Goal: Transaction & Acquisition: Purchase product/service

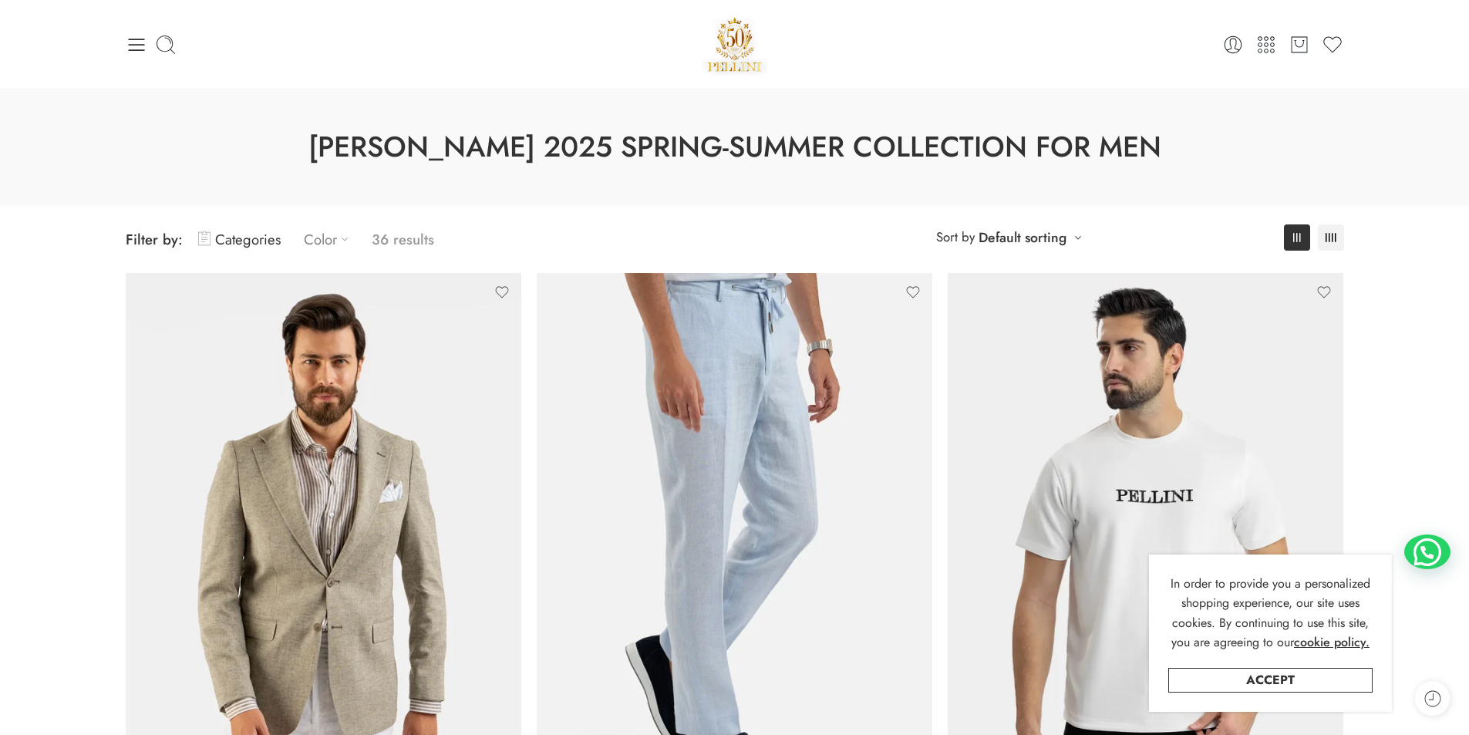
click at [320, 235] on link "Color" at bounding box center [330, 239] width 52 height 36
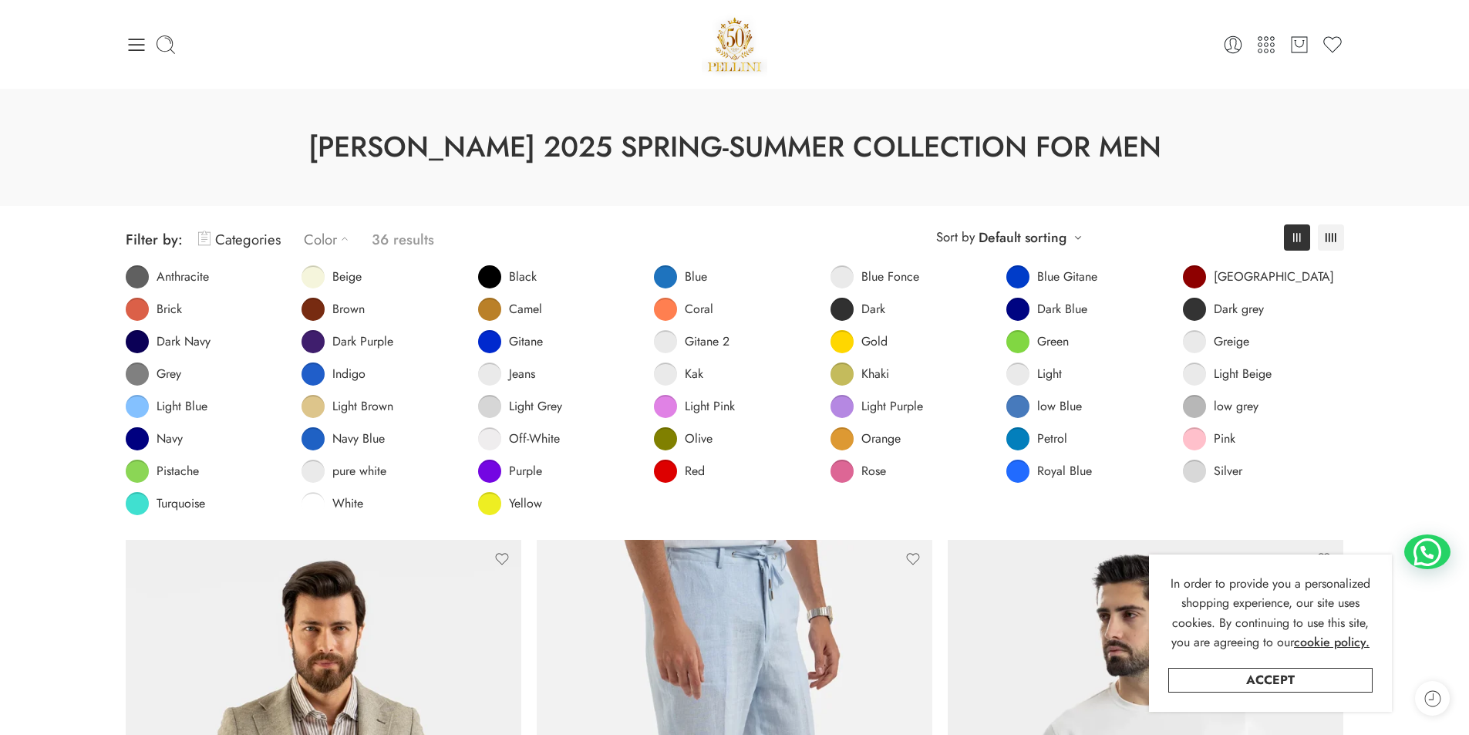
click at [697, 312] on span "Coral" at bounding box center [699, 309] width 29 height 15
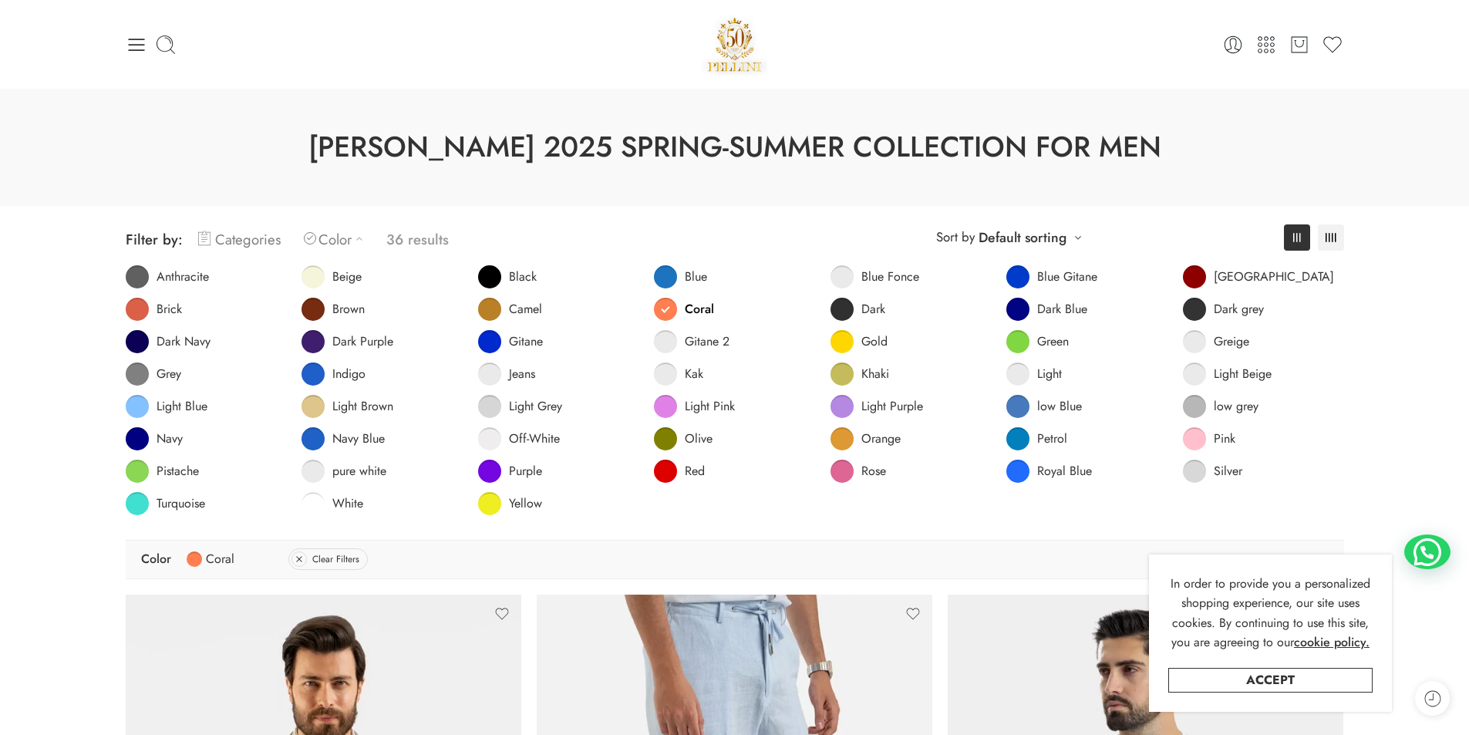
click at [253, 241] on link "Categories" at bounding box center [239, 239] width 83 height 36
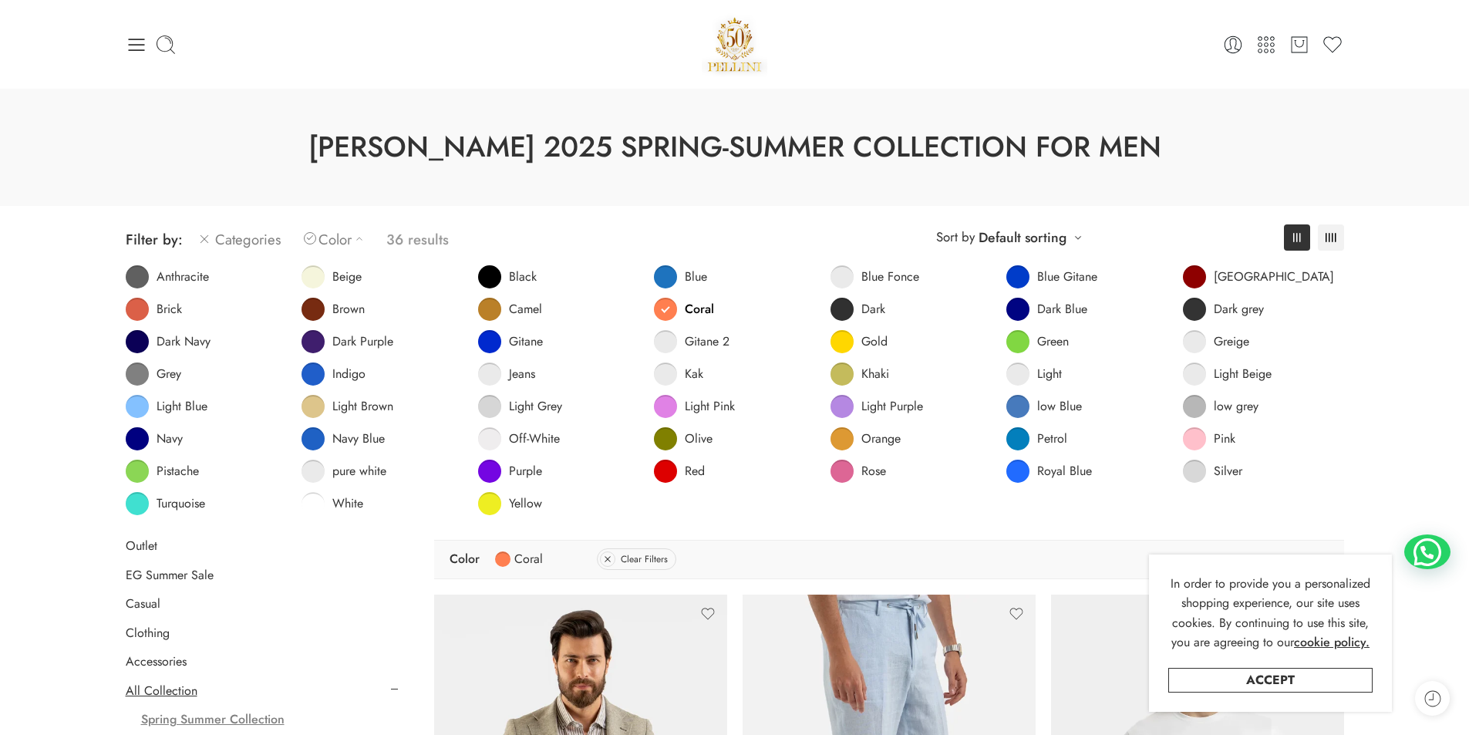
scroll to position [386, 0]
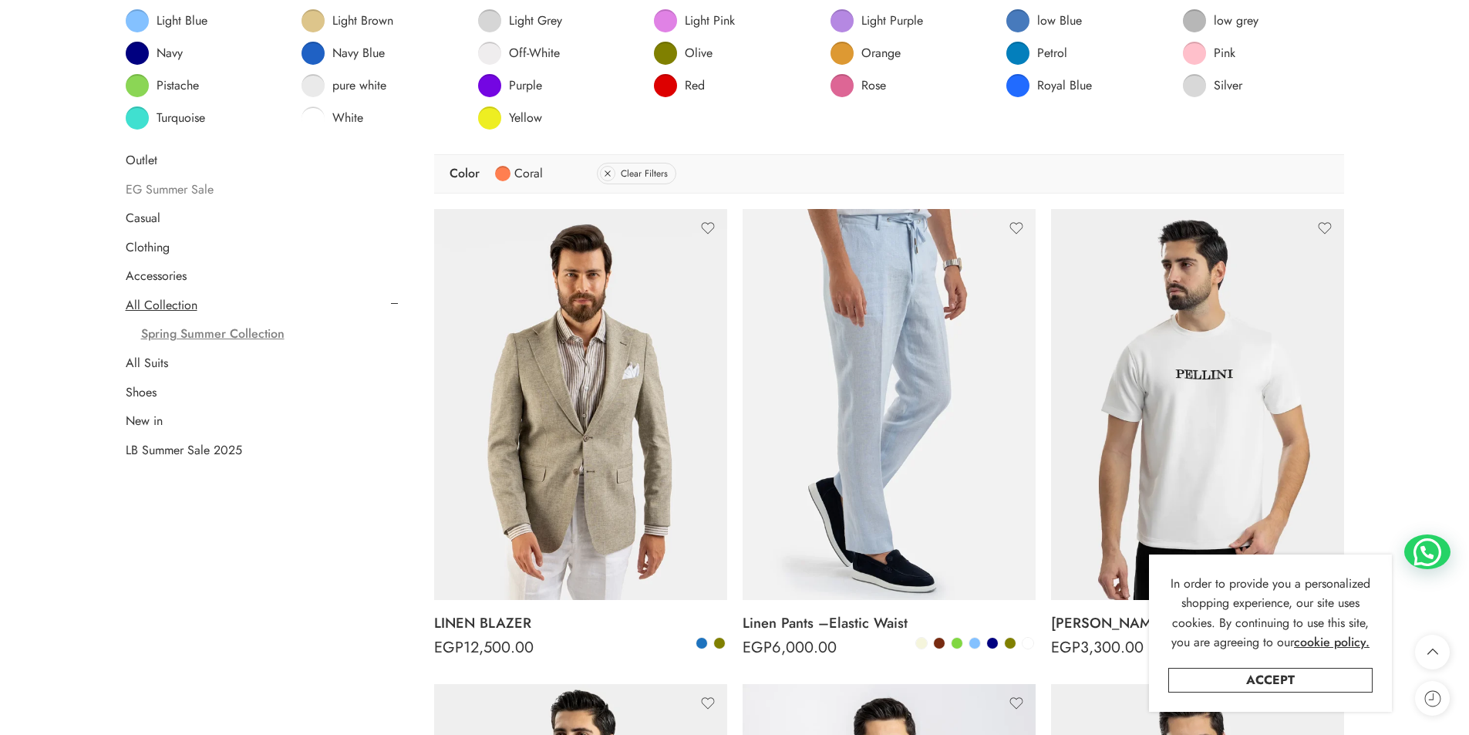
click at [177, 187] on link "EG Summer Sale" at bounding box center [170, 189] width 88 height 15
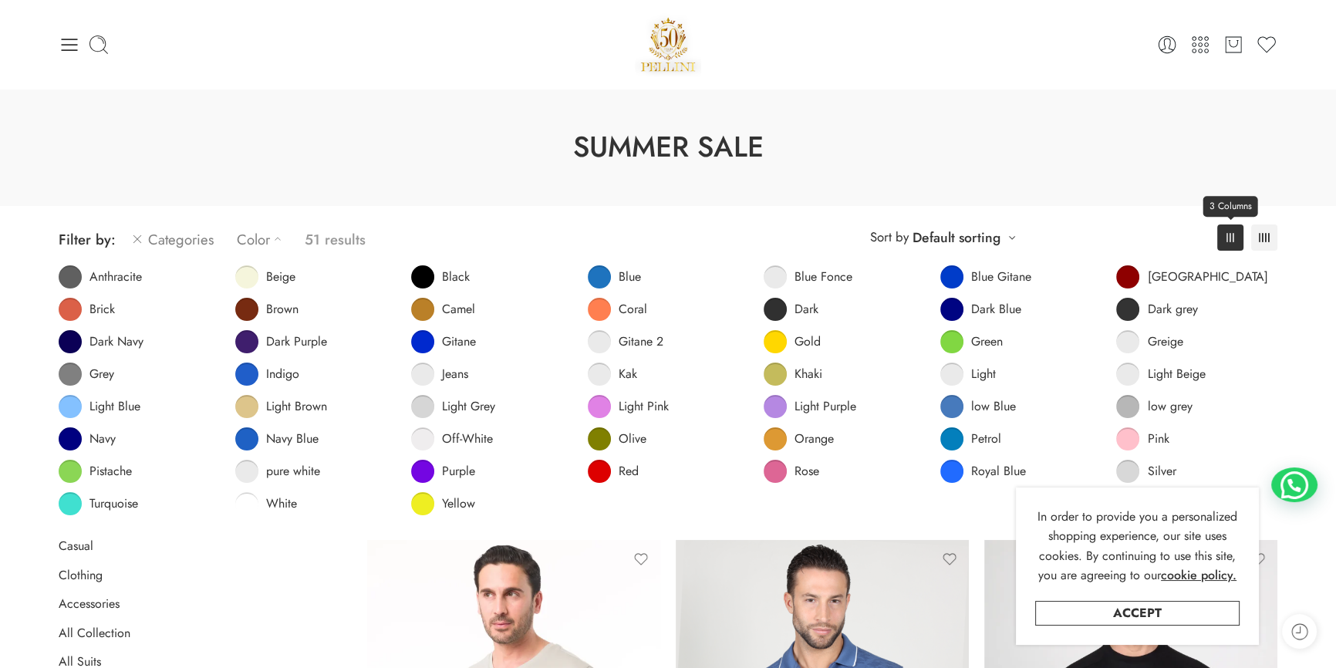
click at [1221, 237] on link "3 Columns" at bounding box center [1230, 237] width 26 height 26
click at [266, 239] on link "Color" at bounding box center [263, 239] width 52 height 36
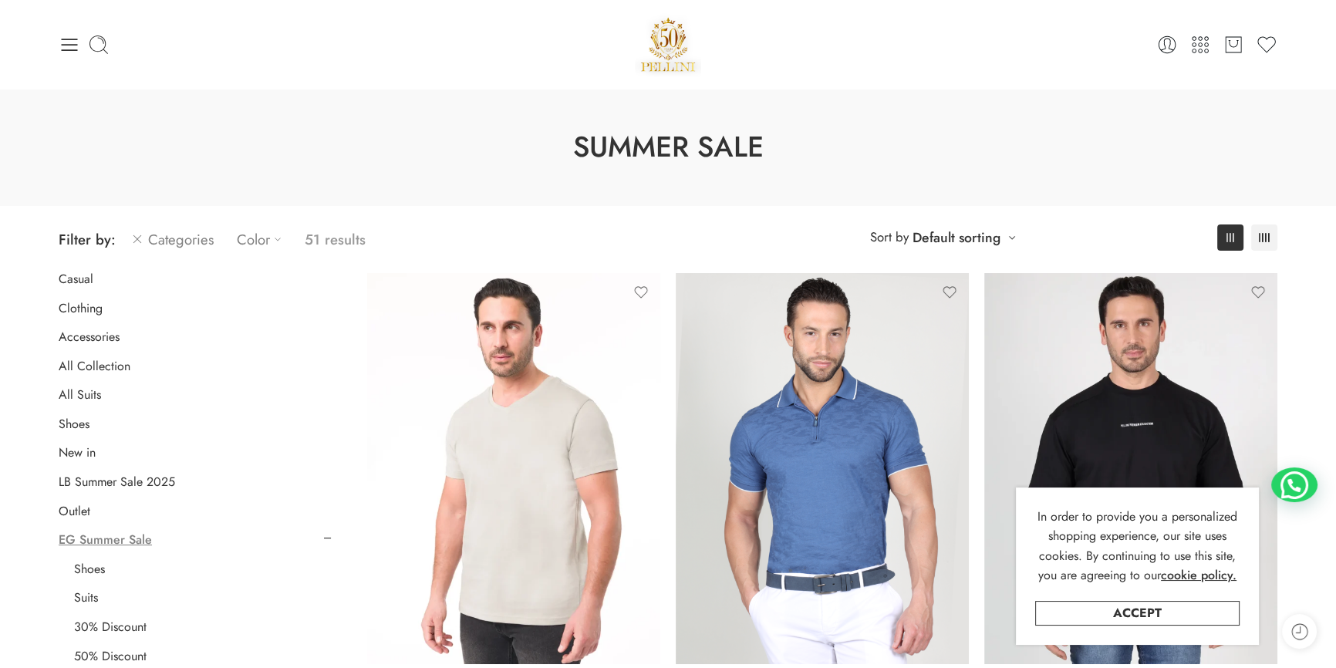
click at [255, 240] on link "Color" at bounding box center [263, 239] width 52 height 36
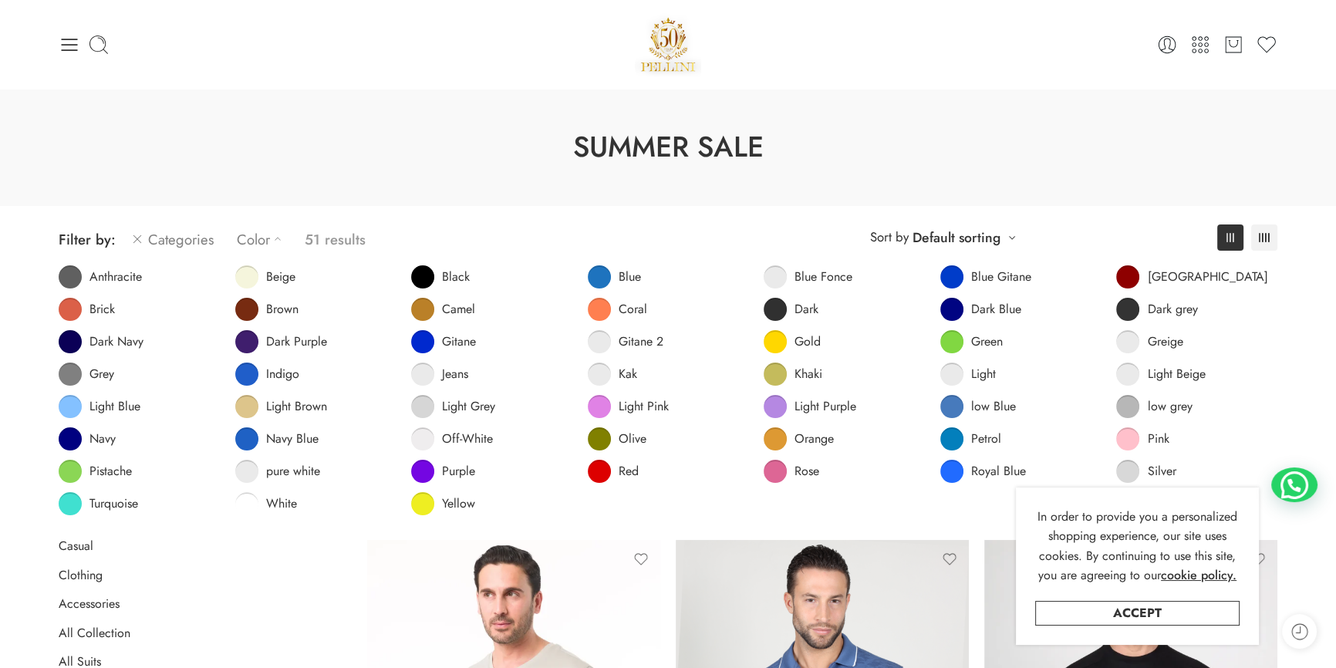
click at [259, 234] on link "Color" at bounding box center [263, 239] width 52 height 36
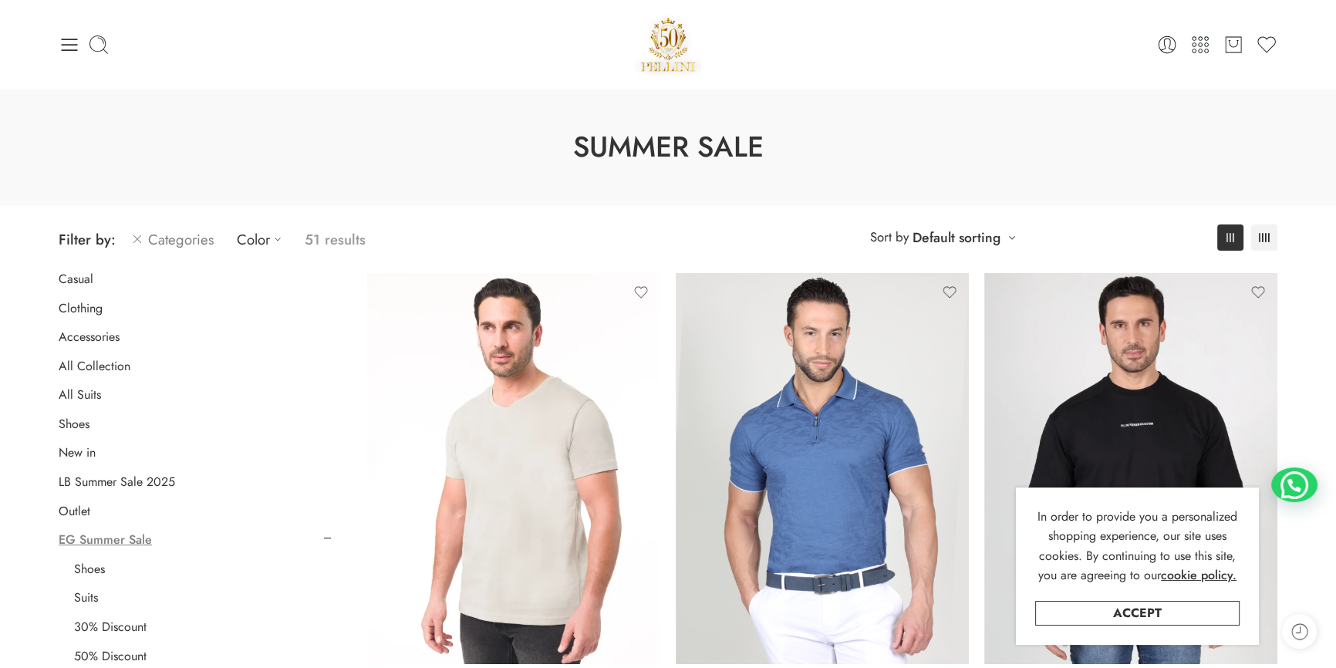
scroll to position [210, 0]
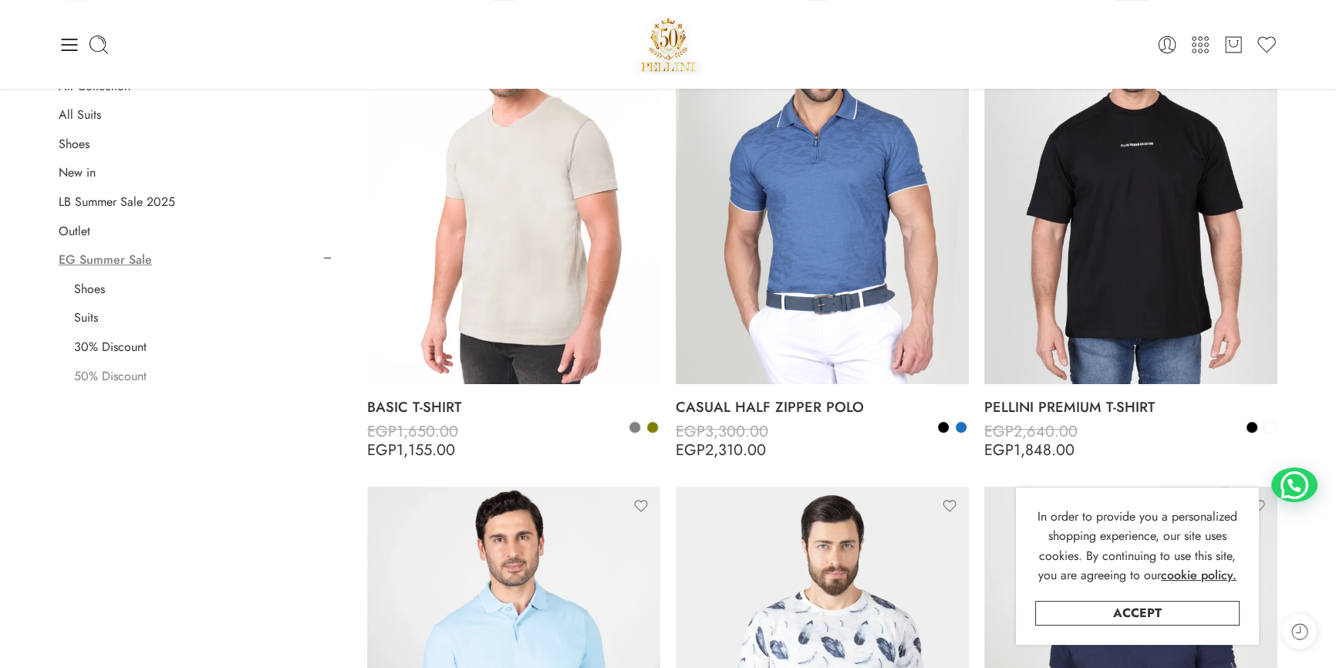
click at [116, 369] on link "50% Discount" at bounding box center [110, 376] width 72 height 15
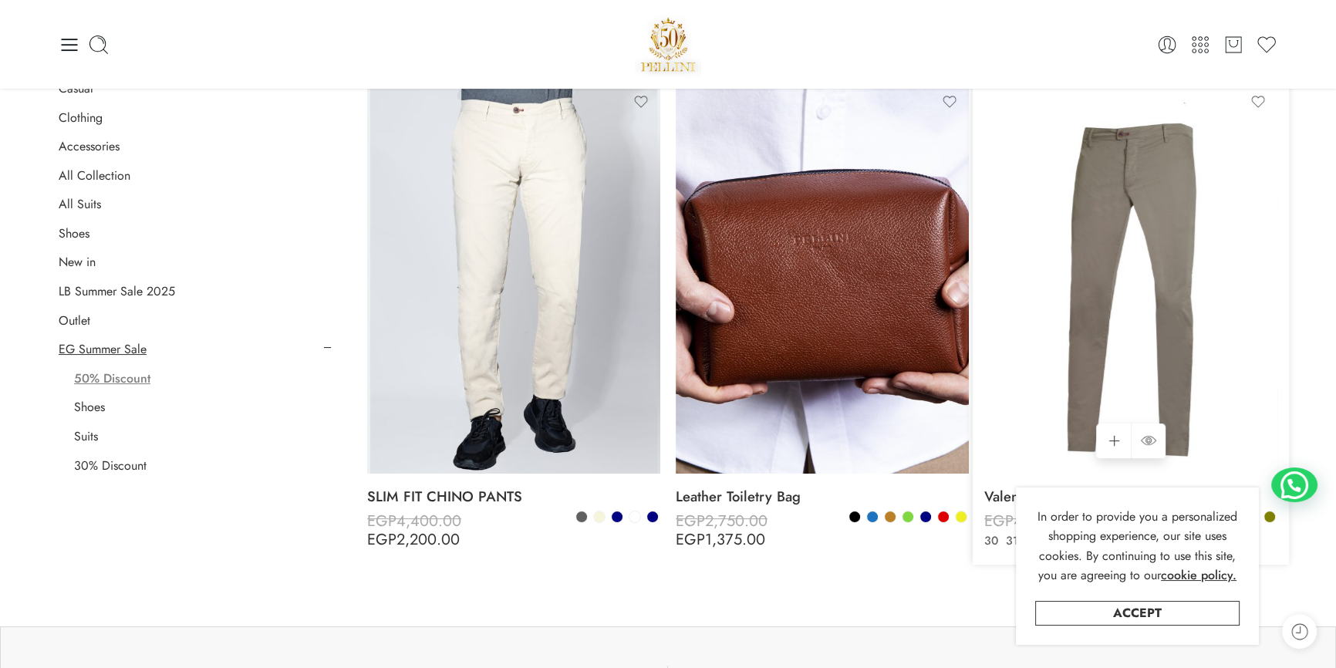
scroll to position [50, 0]
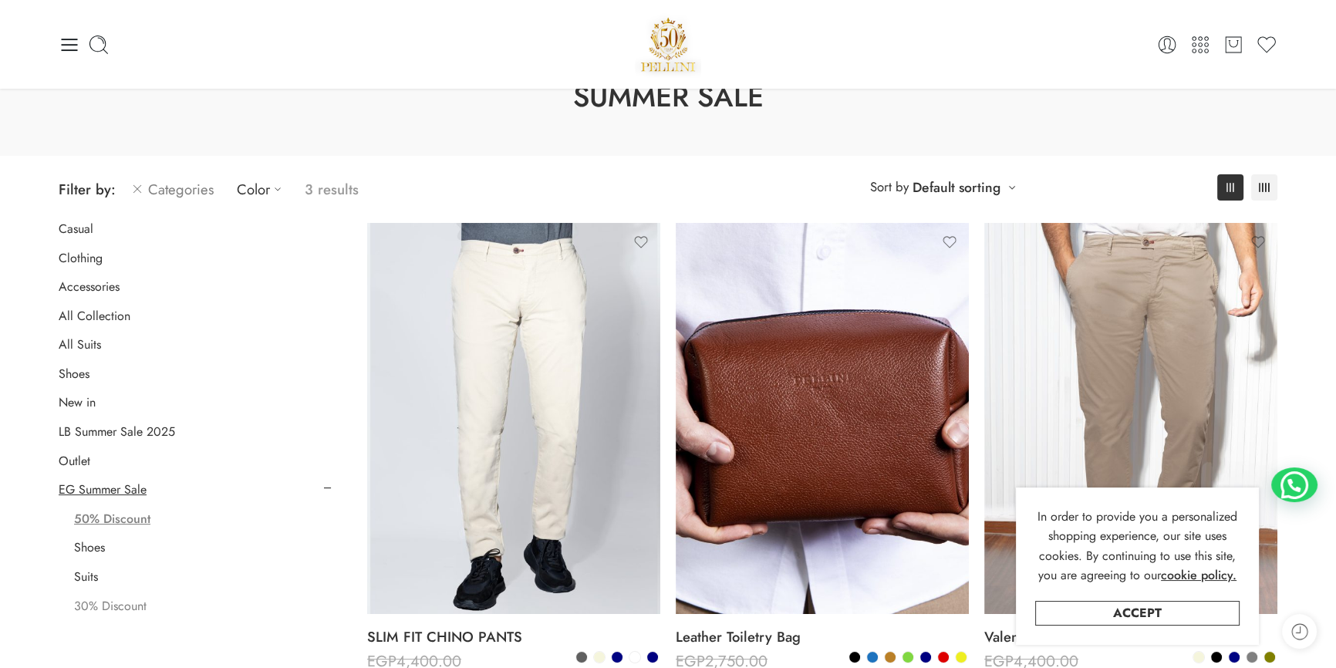
click at [103, 599] on link "30% Discount" at bounding box center [110, 606] width 72 height 15
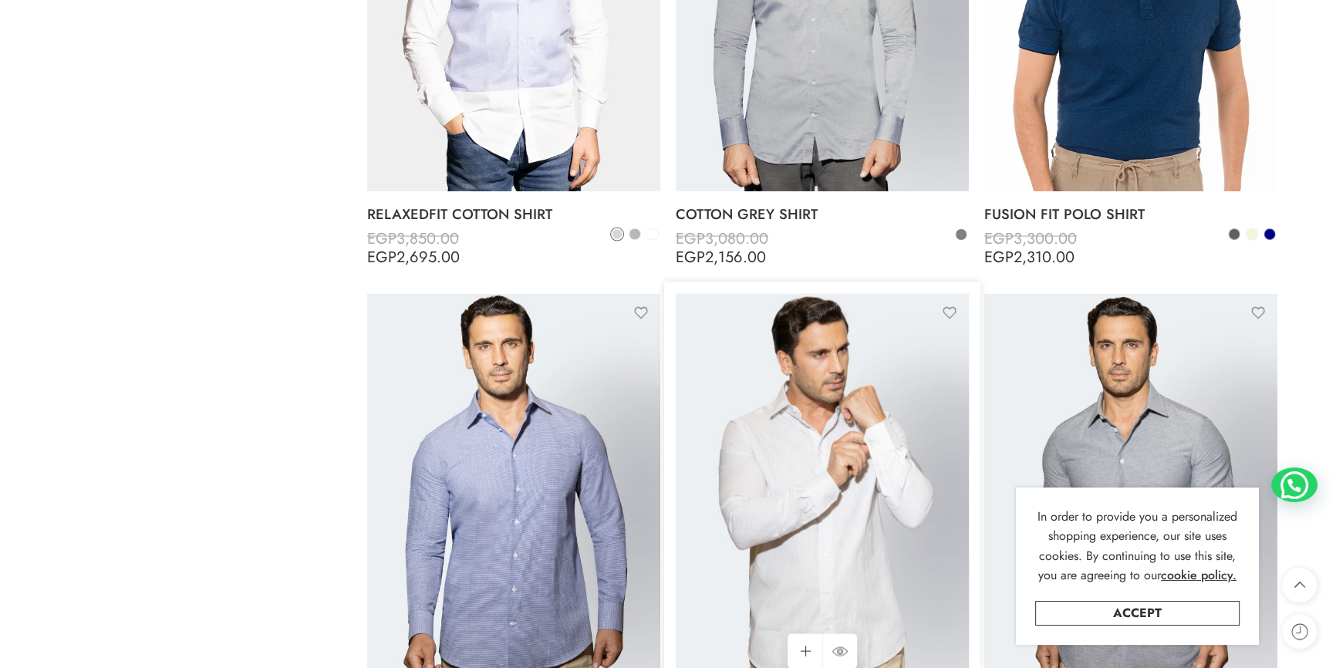
scroll to position [6696, 0]
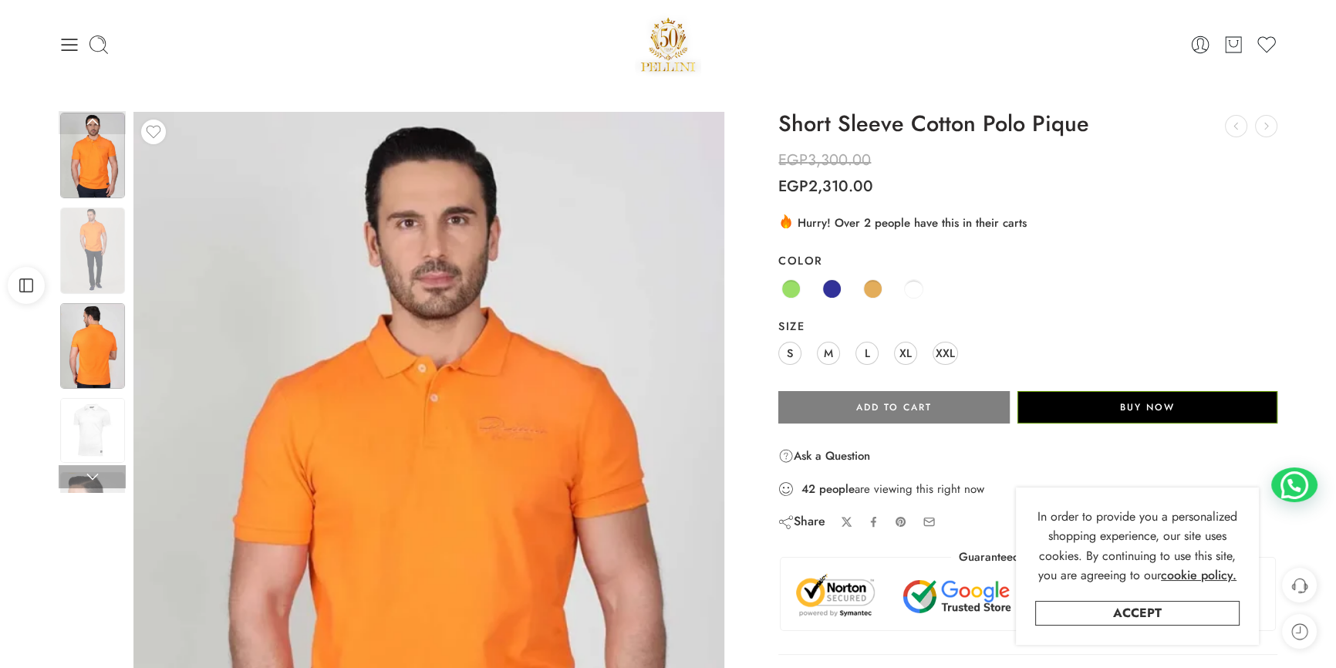
click at [93, 347] on img at bounding box center [92, 346] width 65 height 86
